Goal: Task Accomplishment & Management: Complete application form

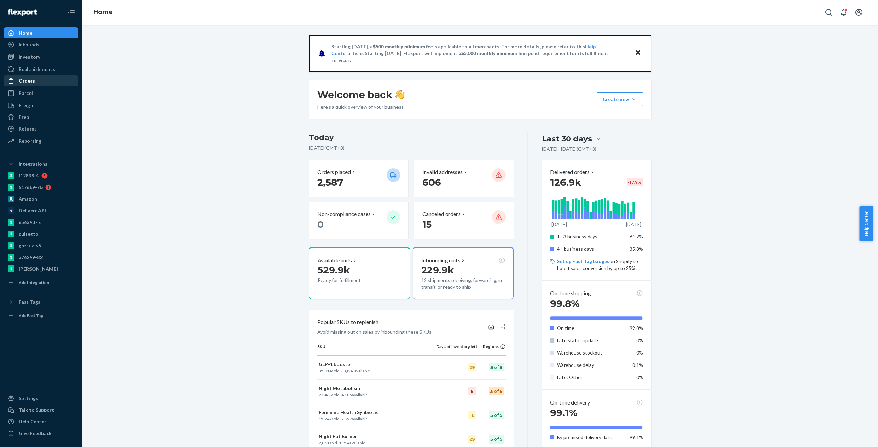
click at [35, 76] on link "Orders" at bounding box center [41, 80] width 74 height 11
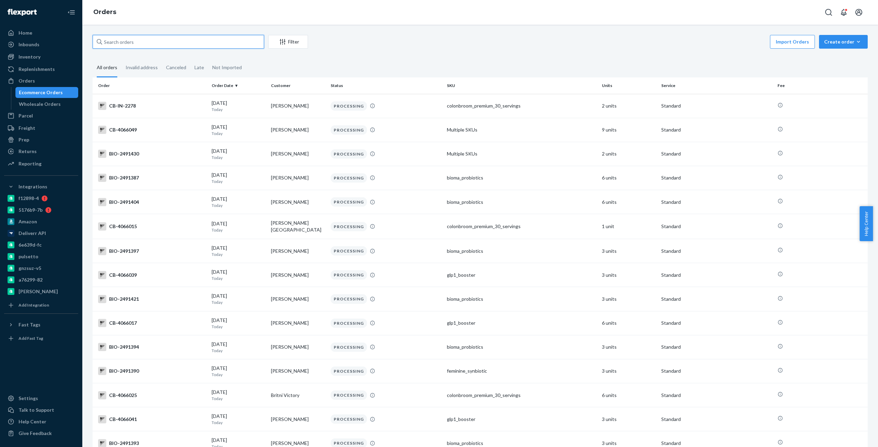
click at [156, 44] on input "text" at bounding box center [178, 42] width 171 height 14
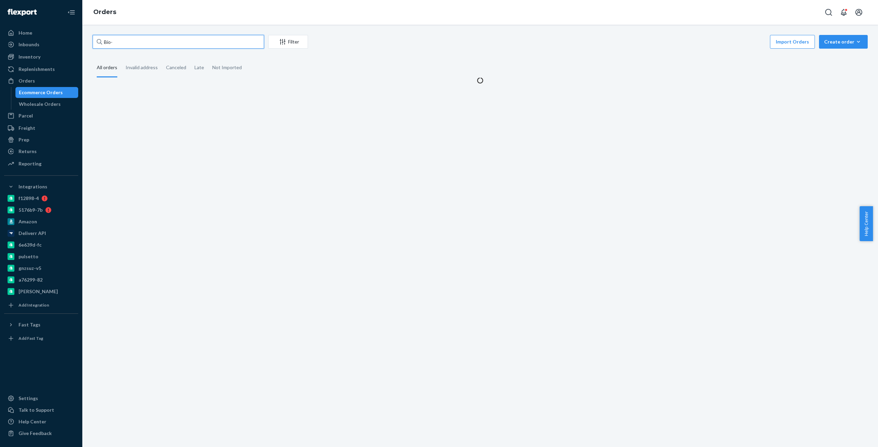
paste input "2154001"
type input "Bio-2154001"
paste input "Bio-2154001"
type input "Bio-2154001"
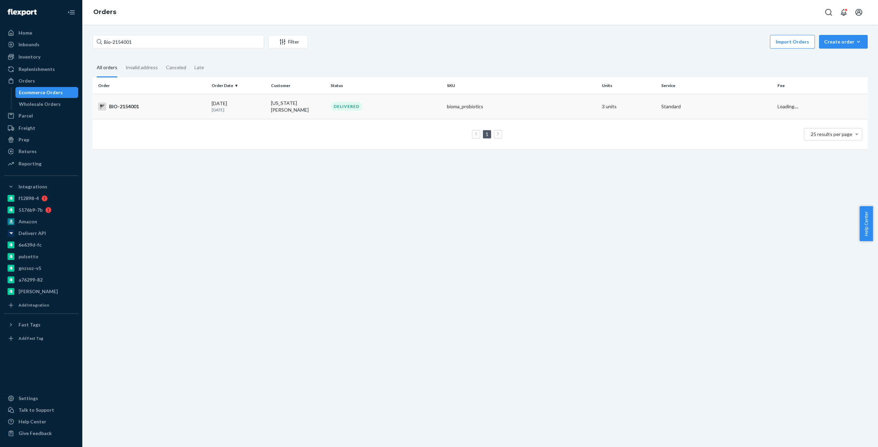
click at [131, 104] on div "BIO-2154001" at bounding box center [152, 106] width 108 height 8
click at [127, 45] on input "Bio-2154001" at bounding box center [178, 42] width 171 height 14
paste input "2343448"
type input "Bio- 2343448"
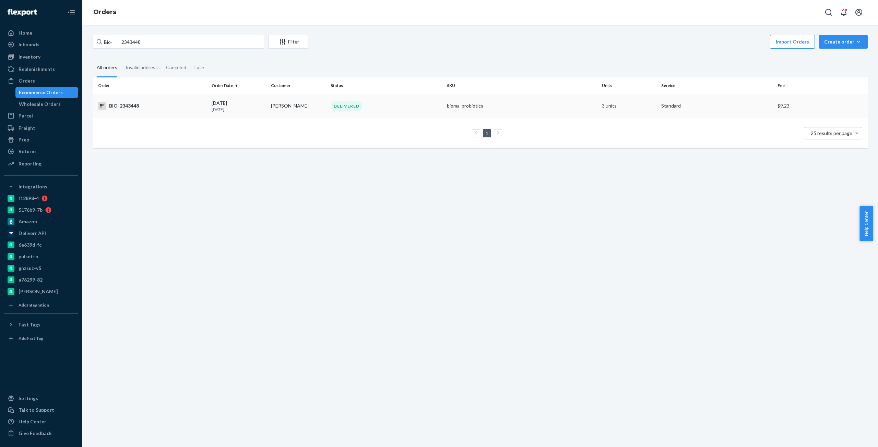
click at [123, 103] on div "BIO-2343448" at bounding box center [152, 106] width 108 height 8
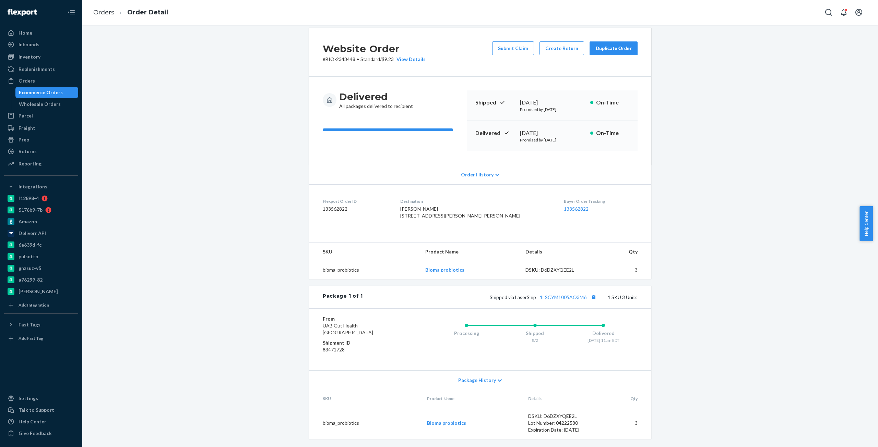
scroll to position [21, 0]
click at [519, 41] on button "Submit Claim" at bounding box center [513, 48] width 42 height 14
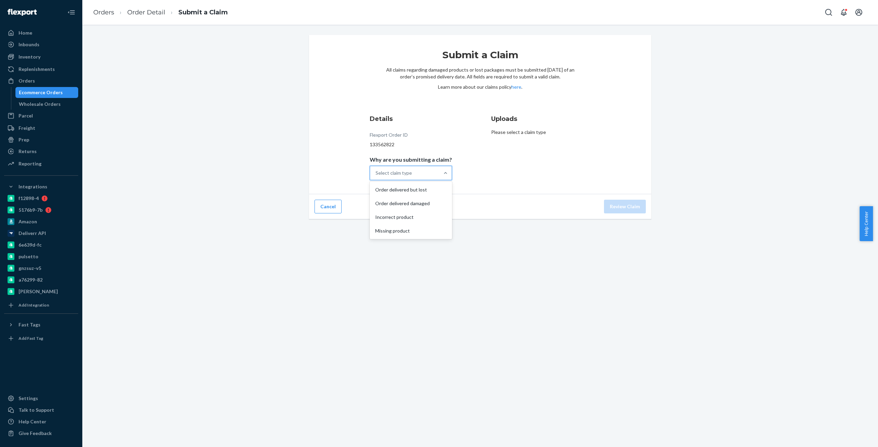
click at [398, 178] on div "Select claim type" at bounding box center [404, 173] width 69 height 14
click at [376, 177] on input "Why are you submitting a claim? option Order delivered but lost focused, 0 of 4…" at bounding box center [375, 173] width 1 height 7
click at [418, 184] on div "Order delivered but lost" at bounding box center [411, 190] width 80 height 14
click at [376, 177] on input "Why are you submitting a claim? option Order delivered but lost focused, 0 of 4…" at bounding box center [375, 173] width 1 height 7
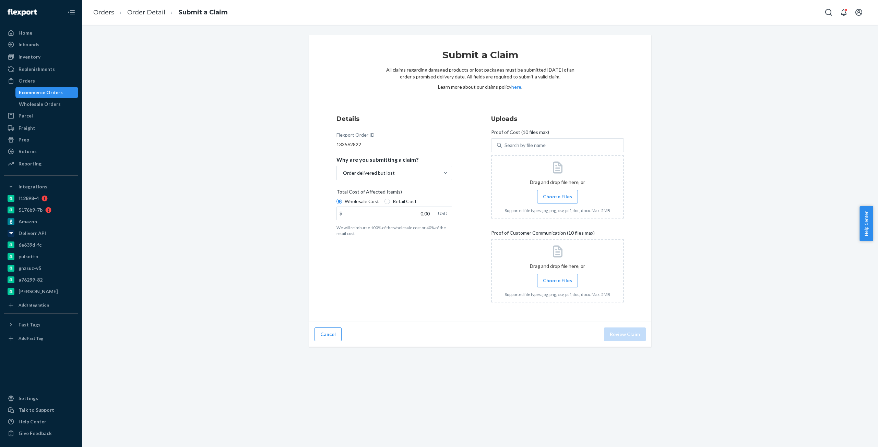
click at [567, 196] on span "Choose Files" at bounding box center [557, 196] width 29 height 7
click at [557, 196] on input "Choose Files" at bounding box center [557, 197] width 0 height 8
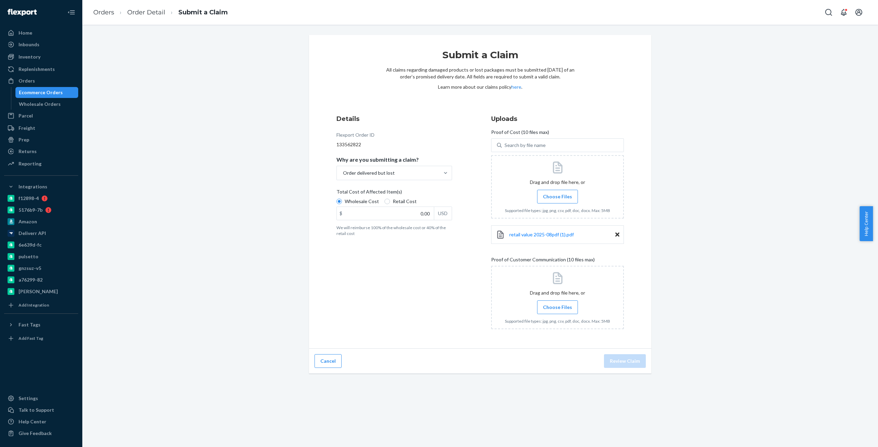
click at [543, 307] on span "Choose Files" at bounding box center [557, 307] width 29 height 7
click at [557, 307] on input "Choose Files" at bounding box center [557, 308] width 0 height 8
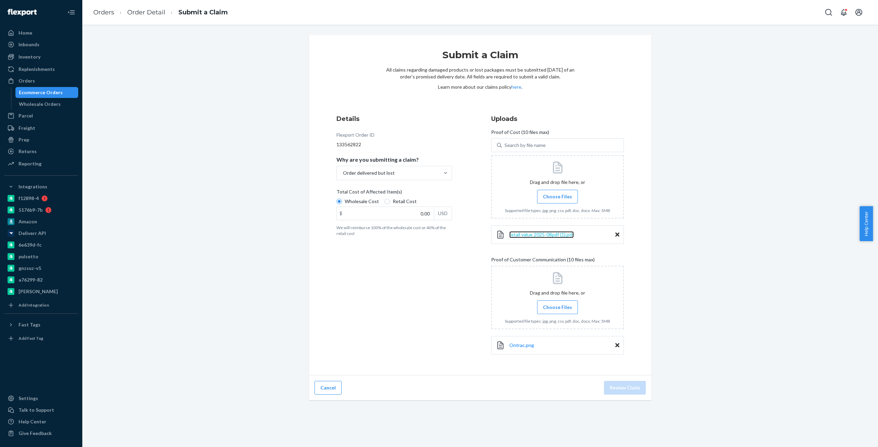
click at [539, 232] on span "retail value 2025-08pdf (1).pdf" at bounding box center [541, 235] width 64 height 6
click at [364, 211] on input "0.00" at bounding box center [385, 213] width 97 height 13
click at [388, 203] on label "Retail Cost" at bounding box center [400, 201] width 32 height 7
click at [388, 203] on input "Retail Cost" at bounding box center [386, 201] width 5 height 5
radio input "true"
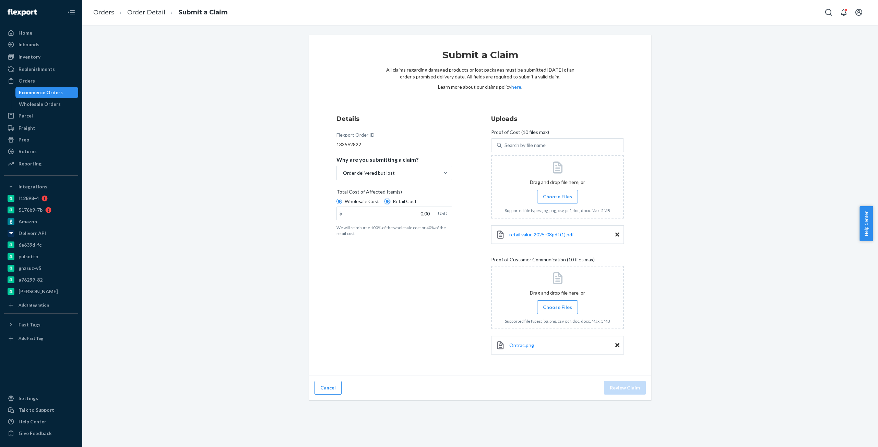
radio input "false"
click at [389, 208] on input "0.00" at bounding box center [385, 213] width 97 height 13
paste input "69.36"
type input "69.36"
click at [630, 385] on button "Review Claim" at bounding box center [625, 388] width 42 height 14
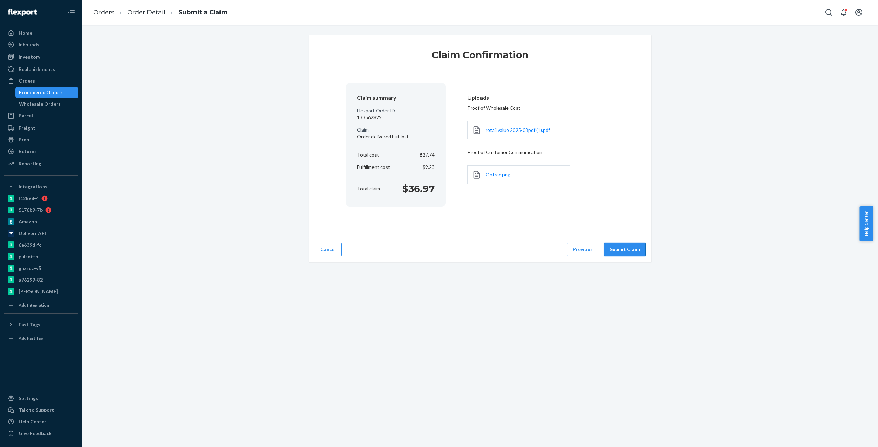
click at [627, 249] on button "Submit Claim" at bounding box center [625, 250] width 42 height 14
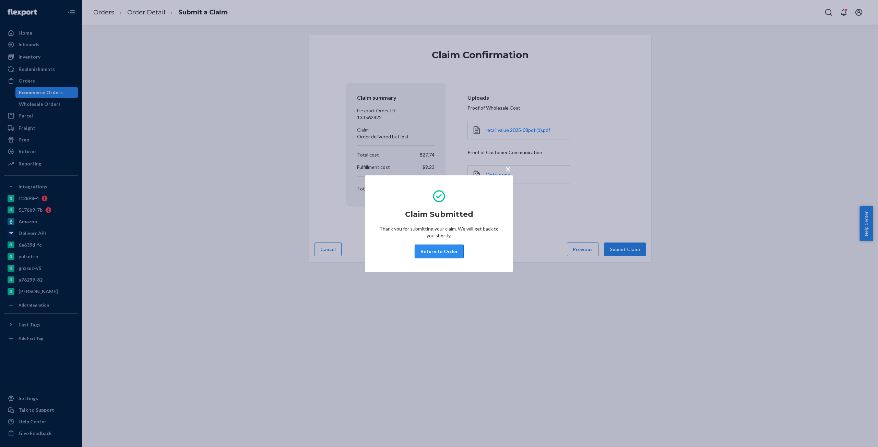
click at [450, 250] on button "Return to Order" at bounding box center [438, 252] width 49 height 14
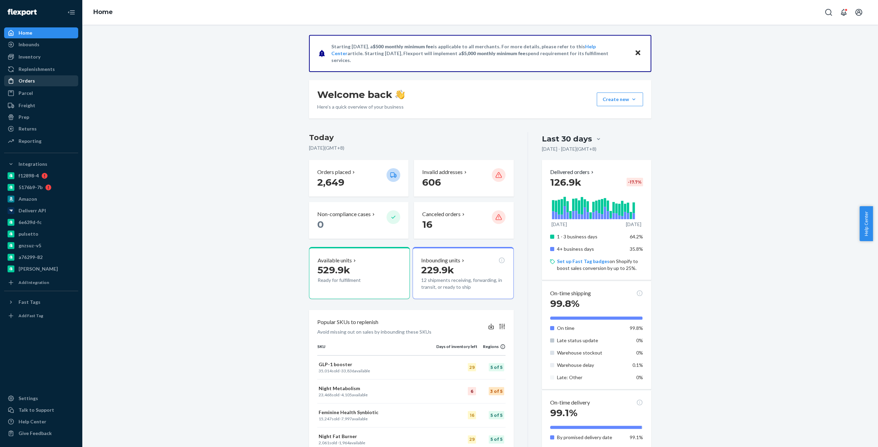
click at [28, 81] on div "Orders" at bounding box center [27, 80] width 16 height 7
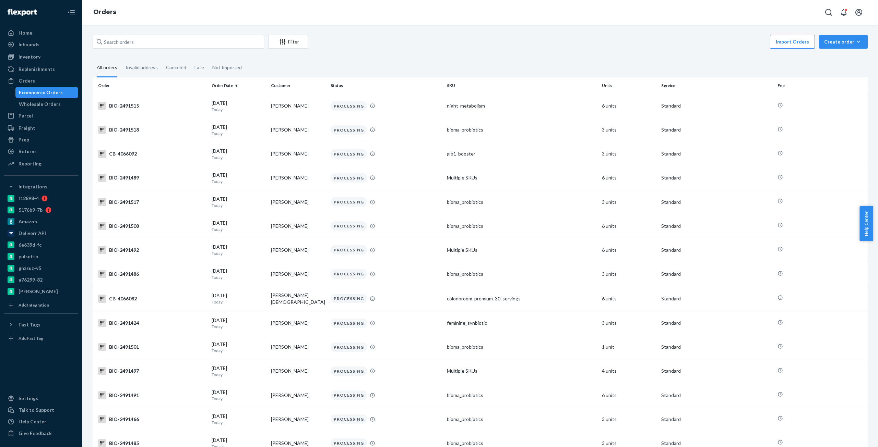
click at [228, 52] on div "Filter Import Orders Create order Ecommerce order Removal order All orders Inva…" at bounding box center [479, 384] width 785 height 699
click at [226, 43] on input "text" at bounding box center [178, 42] width 171 height 14
paste input "2287715"
click at [133, 41] on input "BIO- 2287715" at bounding box center [178, 42] width 171 height 14
paste input "2287728"
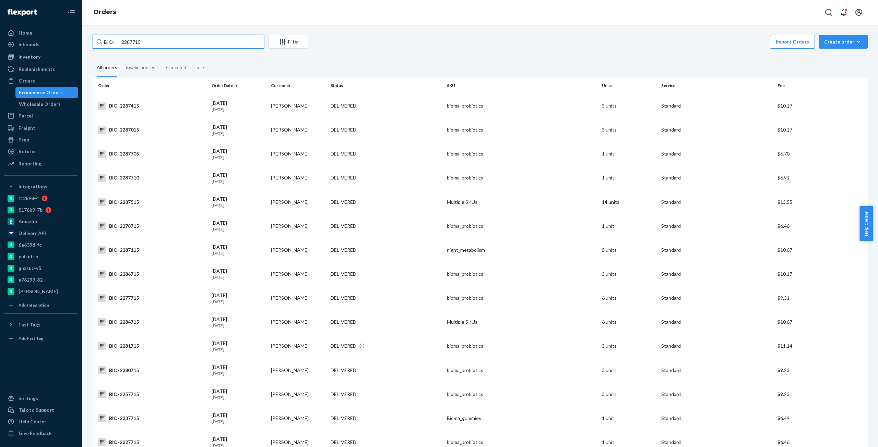
click at [133, 41] on input "BIO- 2287715" at bounding box center [178, 42] width 171 height 14
type input "BIO- 2287728"
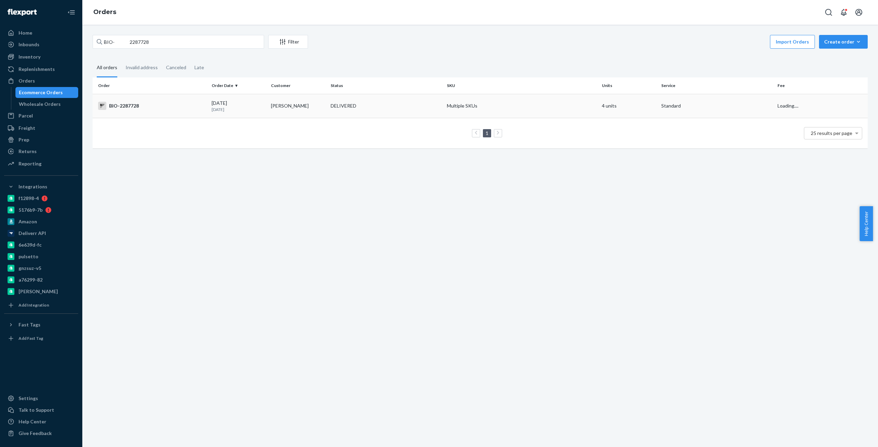
click at [119, 104] on div "BIO-2287728" at bounding box center [152, 106] width 108 height 8
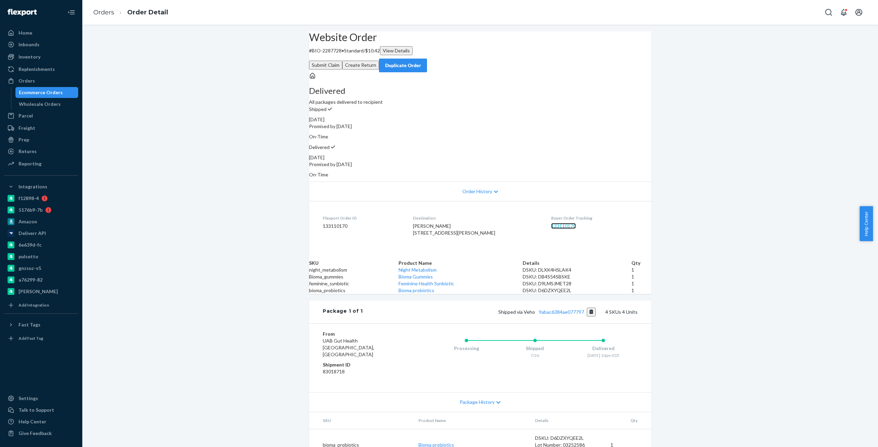
click at [556, 223] on link "133110170" at bounding box center [563, 226] width 25 height 6
drag, startPoint x: 315, startPoint y: 118, endPoint x: 327, endPoint y: 127, distance: 14.9
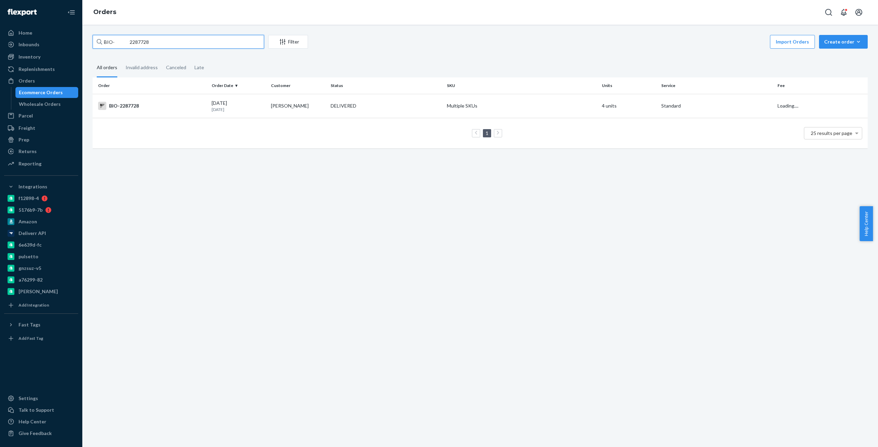
click at [138, 43] on input "BIO- 2287728" at bounding box center [178, 42] width 171 height 14
paste input "307"
type input "BIO- 2287307"
click at [141, 108] on div "BIO-2287307" at bounding box center [152, 106] width 108 height 8
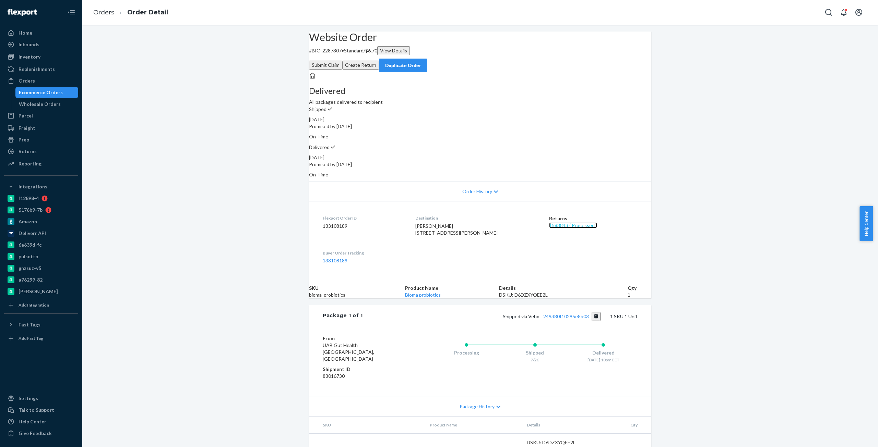
click at [564, 222] on link "1583843 ( Processed )" at bounding box center [573, 225] width 48 height 6
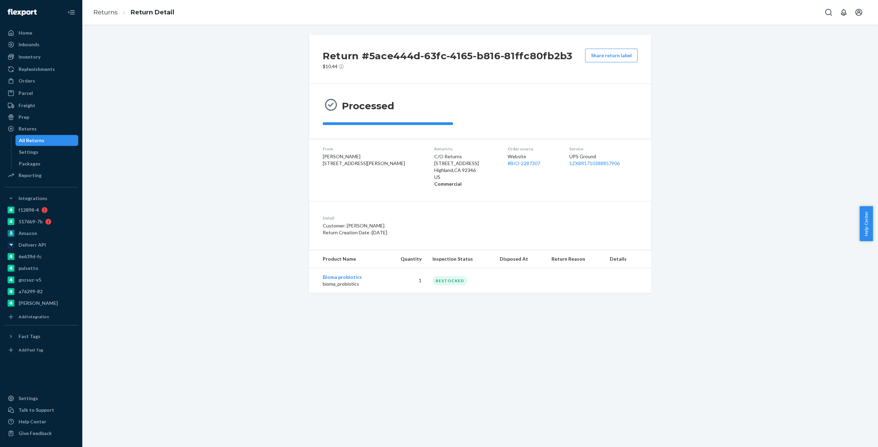
drag, startPoint x: 285, startPoint y: 76, endPoint x: 264, endPoint y: 72, distance: 22.0
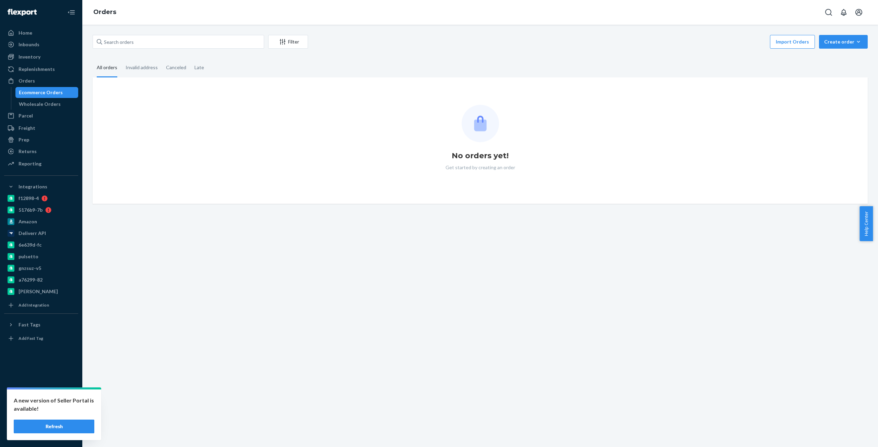
drag, startPoint x: 224, startPoint y: 113, endPoint x: 231, endPoint y: 130, distance: 18.5
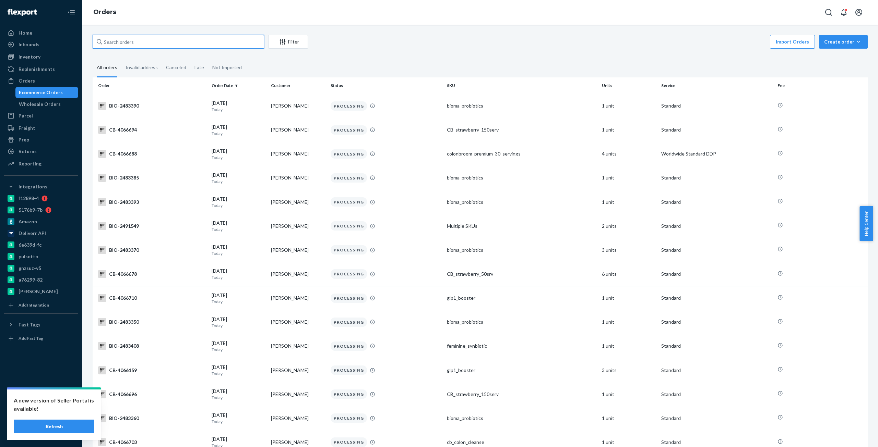
click at [125, 41] on input "text" at bounding box center [178, 42] width 171 height 14
paste input "2287715."
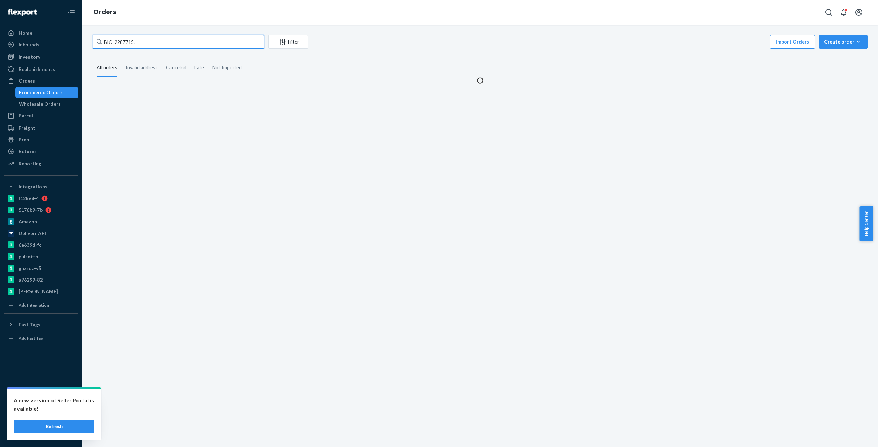
type input "BIO-2287715"
paste input "BIO-2287715"
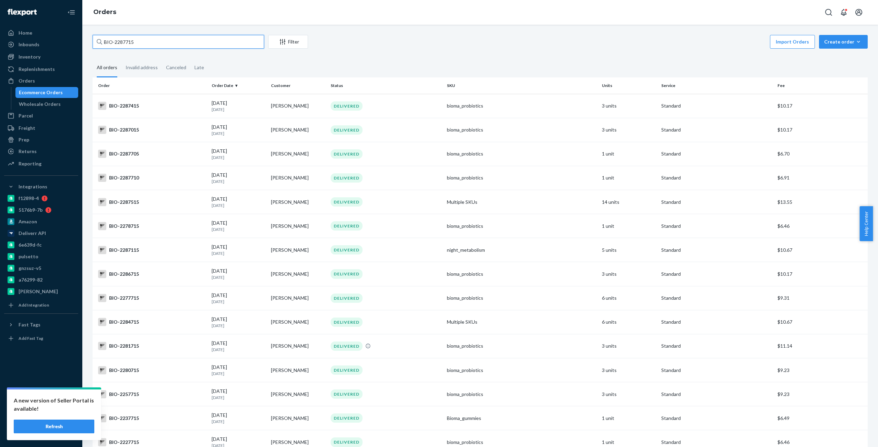
click at [124, 42] on input "BIO-2287715" at bounding box center [178, 42] width 171 height 14
paste input "31"
type input "BIO-2287731"
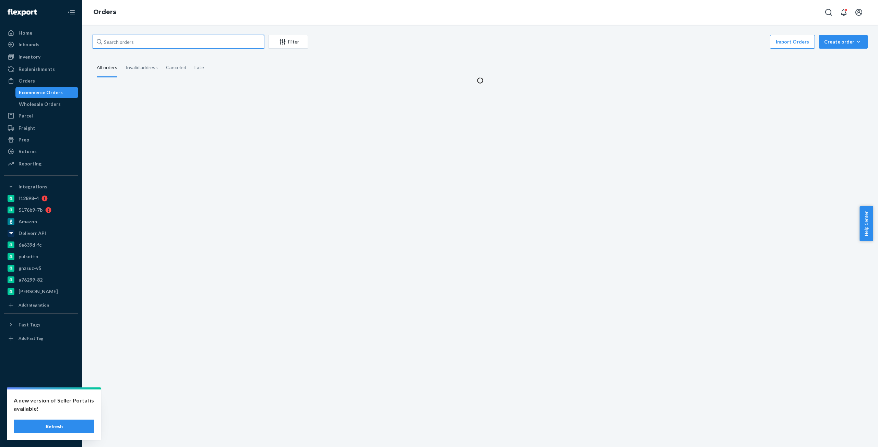
paste input "BIO-2287731"
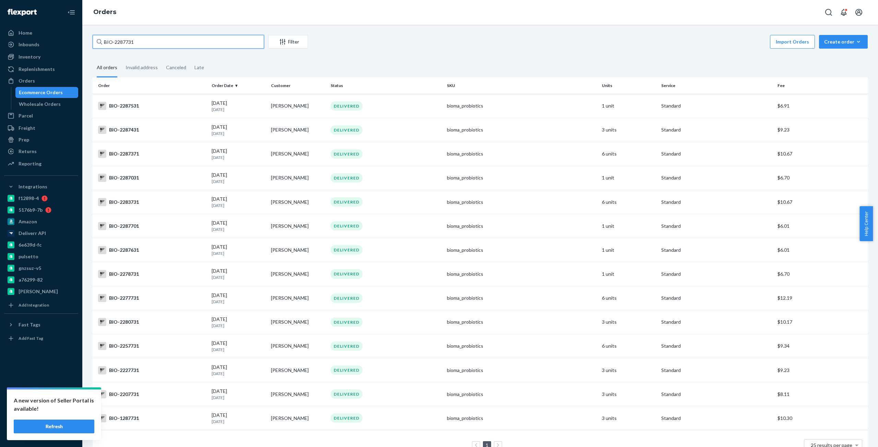
click at [112, 39] on input "BIO-2287731" at bounding box center [178, 42] width 171 height 14
click at [128, 44] on input "BIO-2287731" at bounding box center [178, 42] width 171 height 14
paste input "0,"
click at [128, 44] on input "BIO-2287731" at bounding box center [178, 42] width 171 height 14
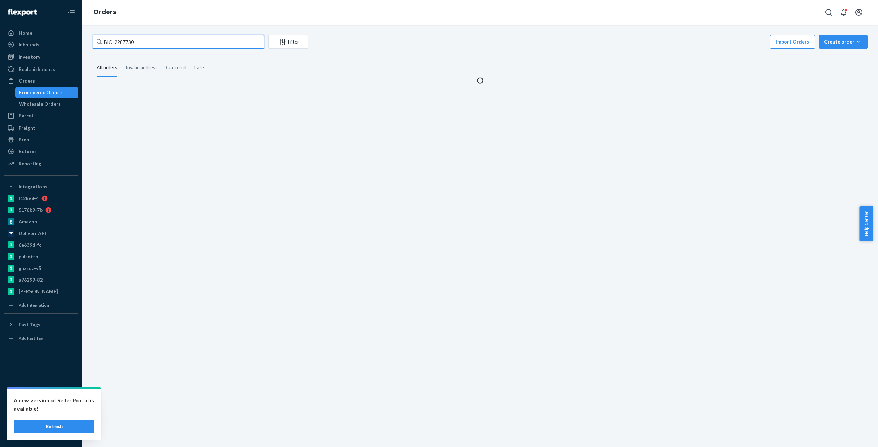
type input "BIO-2287730"
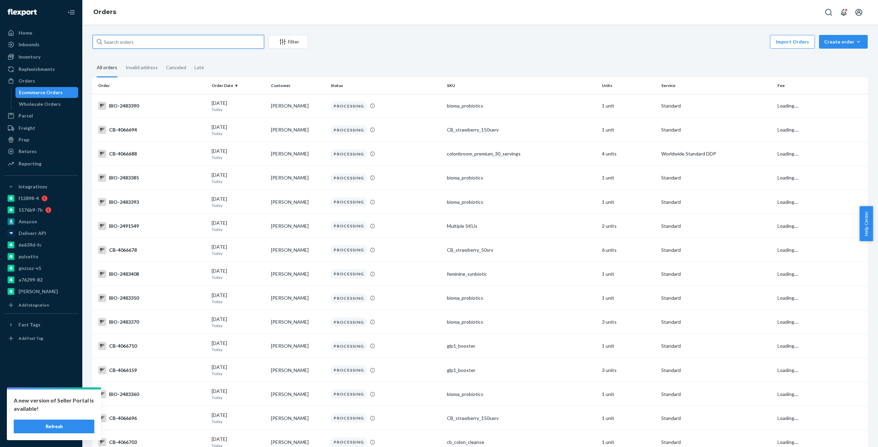
paste input "BIO-2287730"
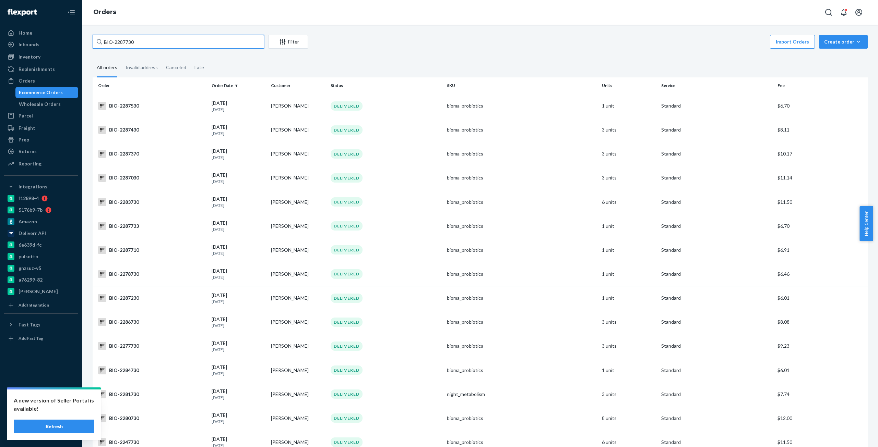
click at [131, 40] on input "BIO-2287730" at bounding box center [178, 42] width 171 height 14
paste input "28"
click at [131, 40] on input "BIO-2287730" at bounding box center [178, 42] width 171 height 14
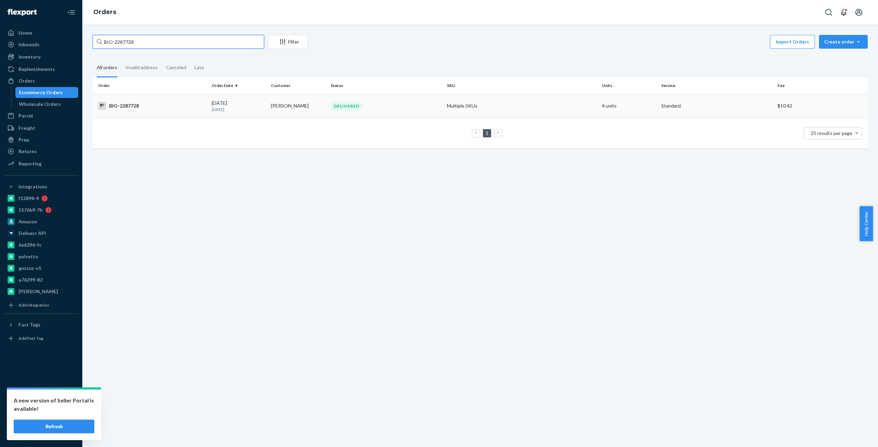
type input "BIO-2287728"
click at [150, 99] on td "BIO-2287728" at bounding box center [151, 106] width 116 height 24
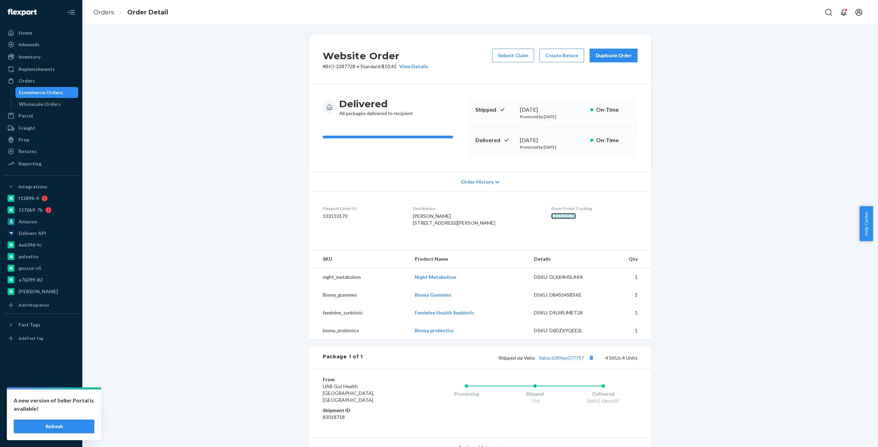
click at [567, 216] on link "133110170" at bounding box center [563, 216] width 25 height 6
drag, startPoint x: 373, startPoint y: 129, endPoint x: 365, endPoint y: 115, distance: 16.6
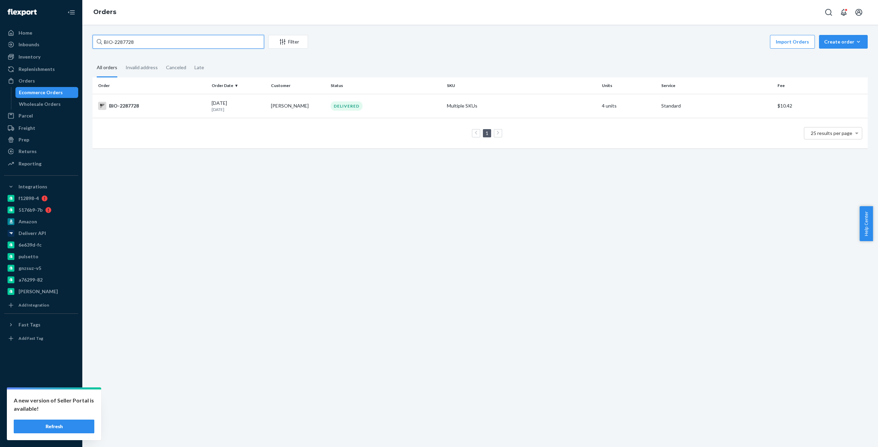
drag, startPoint x: 120, startPoint y: 104, endPoint x: 119, endPoint y: 41, distance: 62.4
click at [119, 41] on input "BIO-2287728" at bounding box center [178, 42] width 171 height 14
paste input "30"
type input "BIO-2287730"
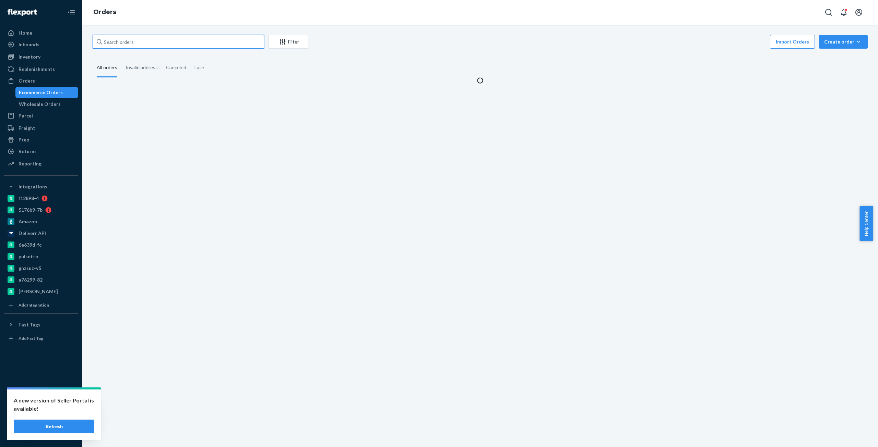
paste input "BIO-2287730"
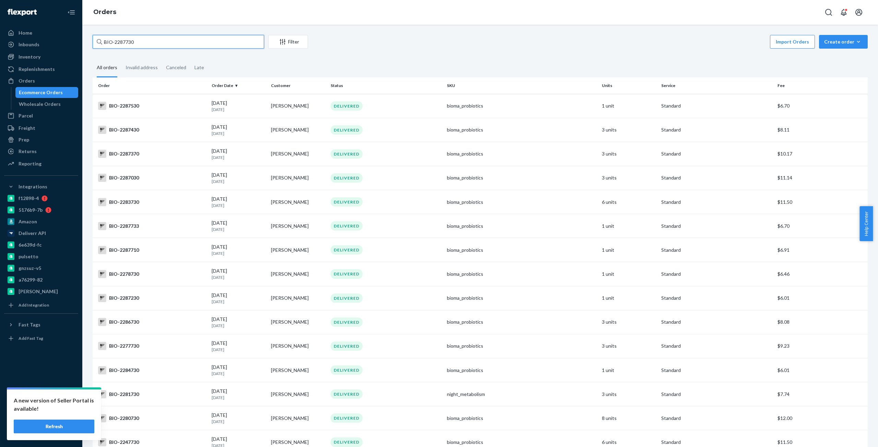
click at [118, 40] on input "BIO-2287730" at bounding box center [178, 42] width 171 height 14
paste input "1"
type input "BIO-2287731"
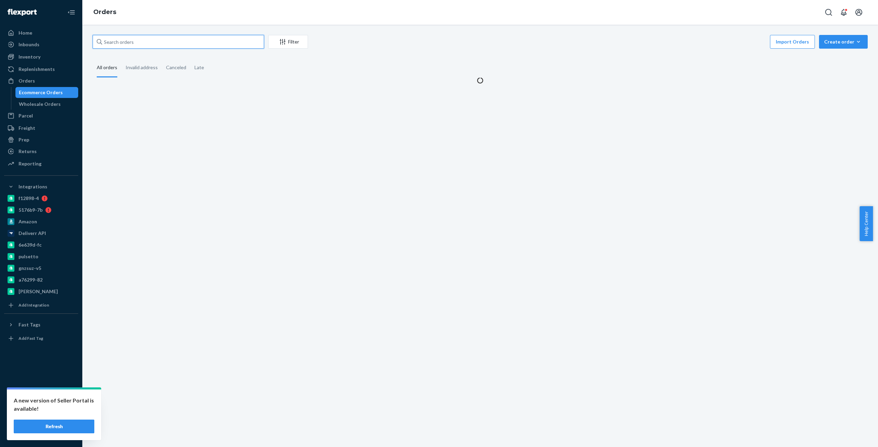
paste input "BIO-2287731"
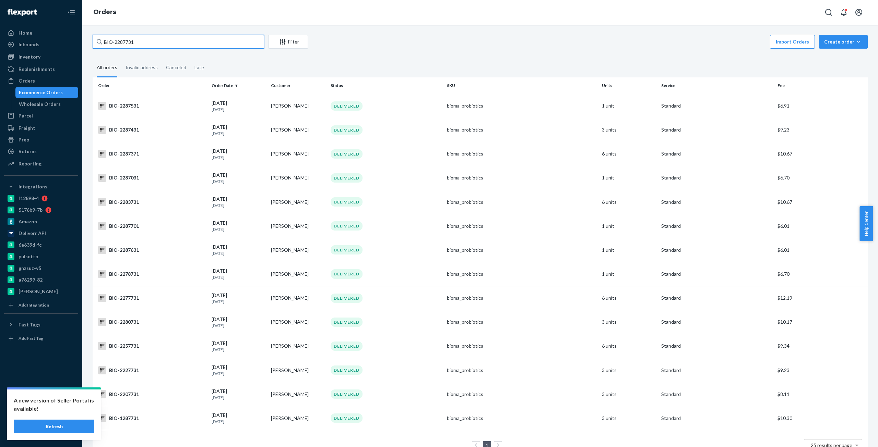
click at [123, 42] on input "BIO-2287731" at bounding box center [178, 42] width 171 height 14
paste input "15"
click at [123, 42] on input "BIO-2287731" at bounding box center [178, 42] width 171 height 14
type input "BIO-2287715"
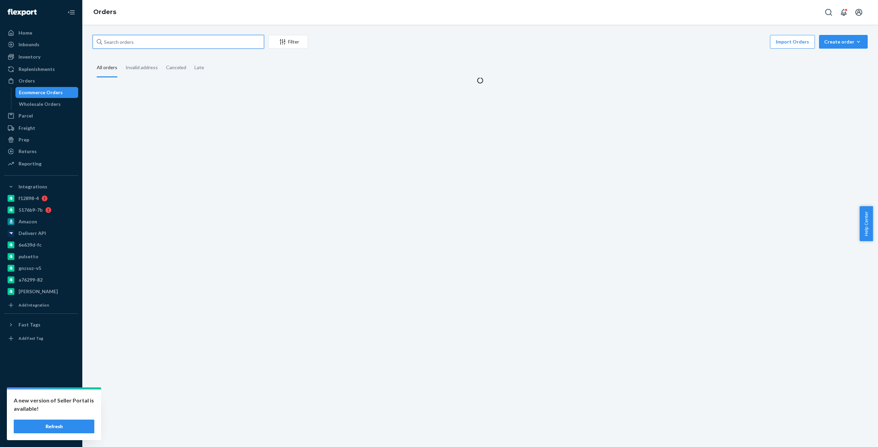
paste input "BIO-2287715"
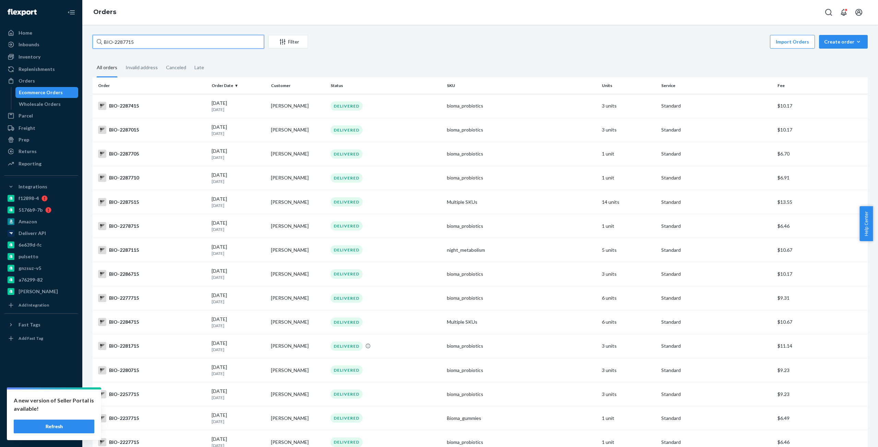
drag, startPoint x: 166, startPoint y: 45, endPoint x: 166, endPoint y: 40, distance: 5.5
click at [166, 41] on input "BIO-2287715" at bounding box center [178, 42] width 171 height 14
paste input "text"
click at [124, 45] on input "BIO-2287715" at bounding box center [178, 42] width 171 height 14
paste input "28"
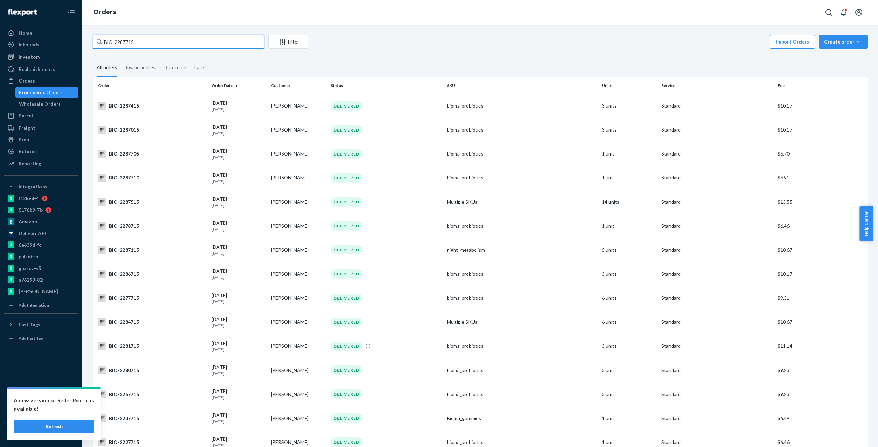
click at [124, 45] on input "BIO-2287715" at bounding box center [178, 42] width 171 height 14
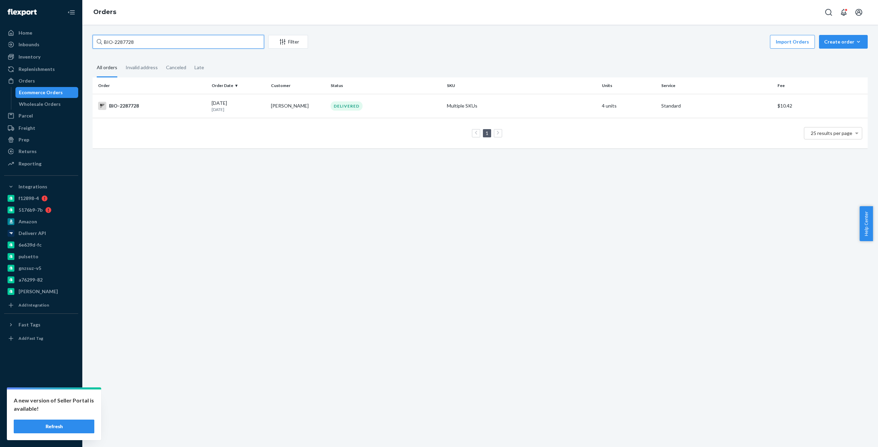
type input "BIO-2287728"
